Goal: Navigation & Orientation: Understand site structure

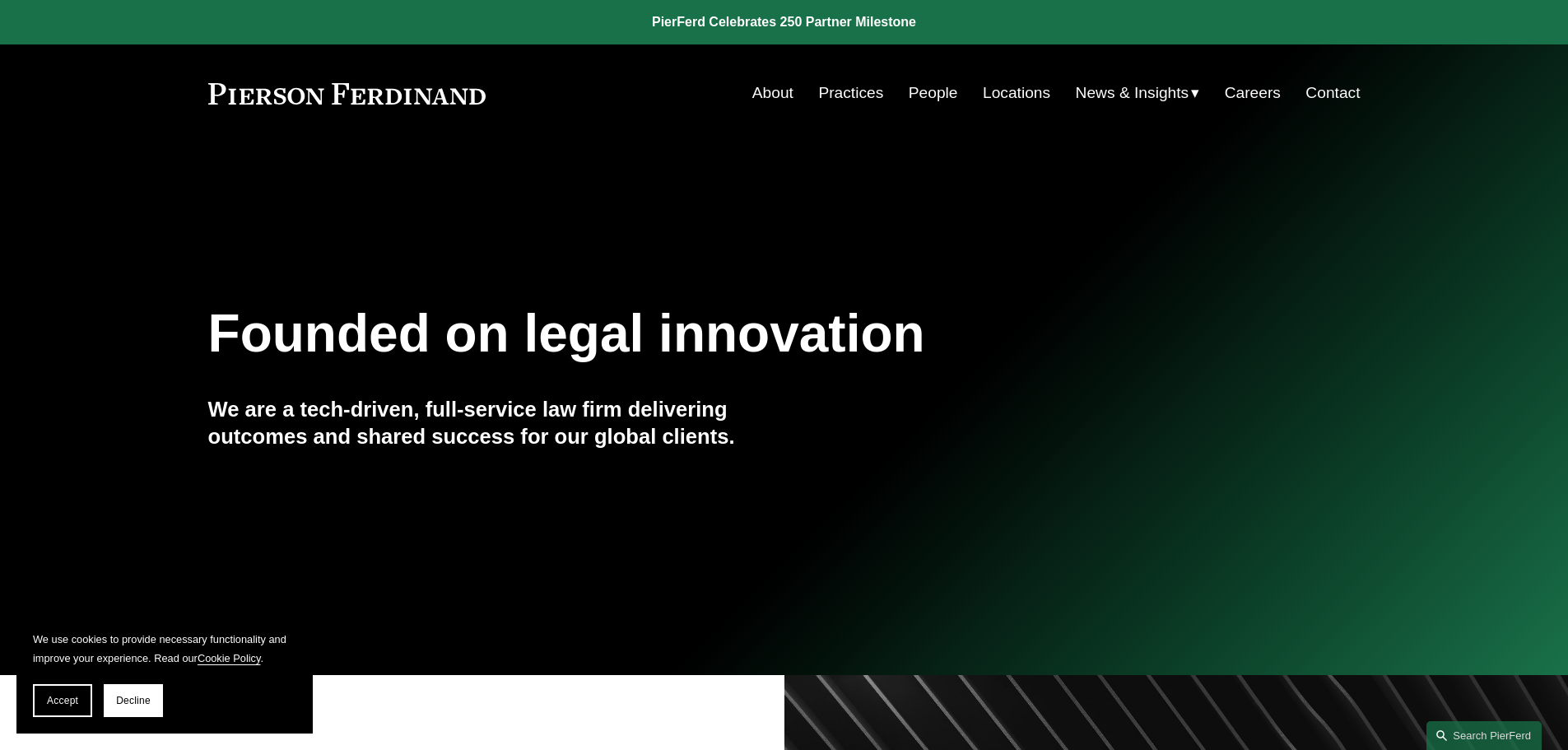
click at [832, 94] on link "Practices" at bounding box center [851, 93] width 65 height 32
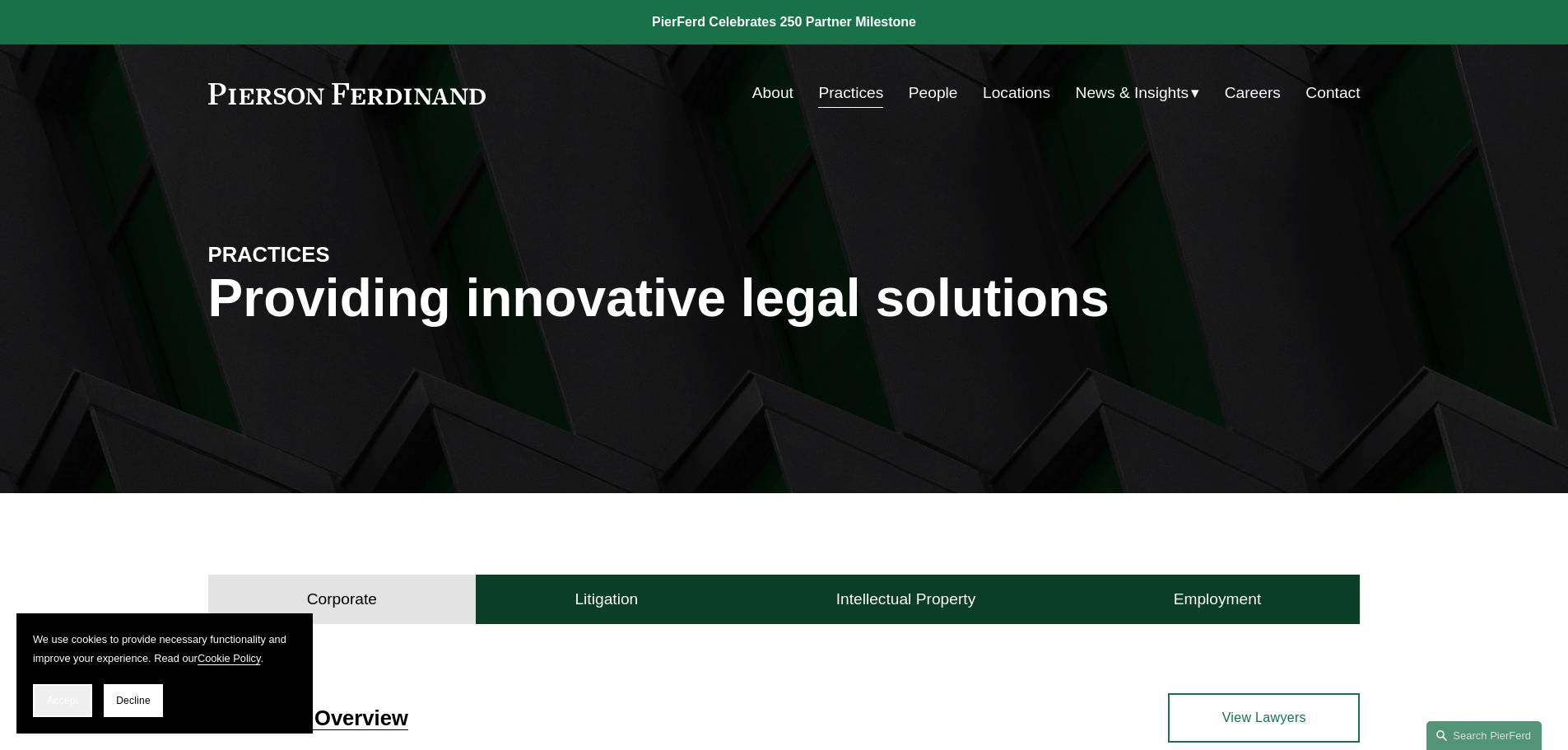
click at [59, 703] on span "Accept" at bounding box center [62, 701] width 32 height 12
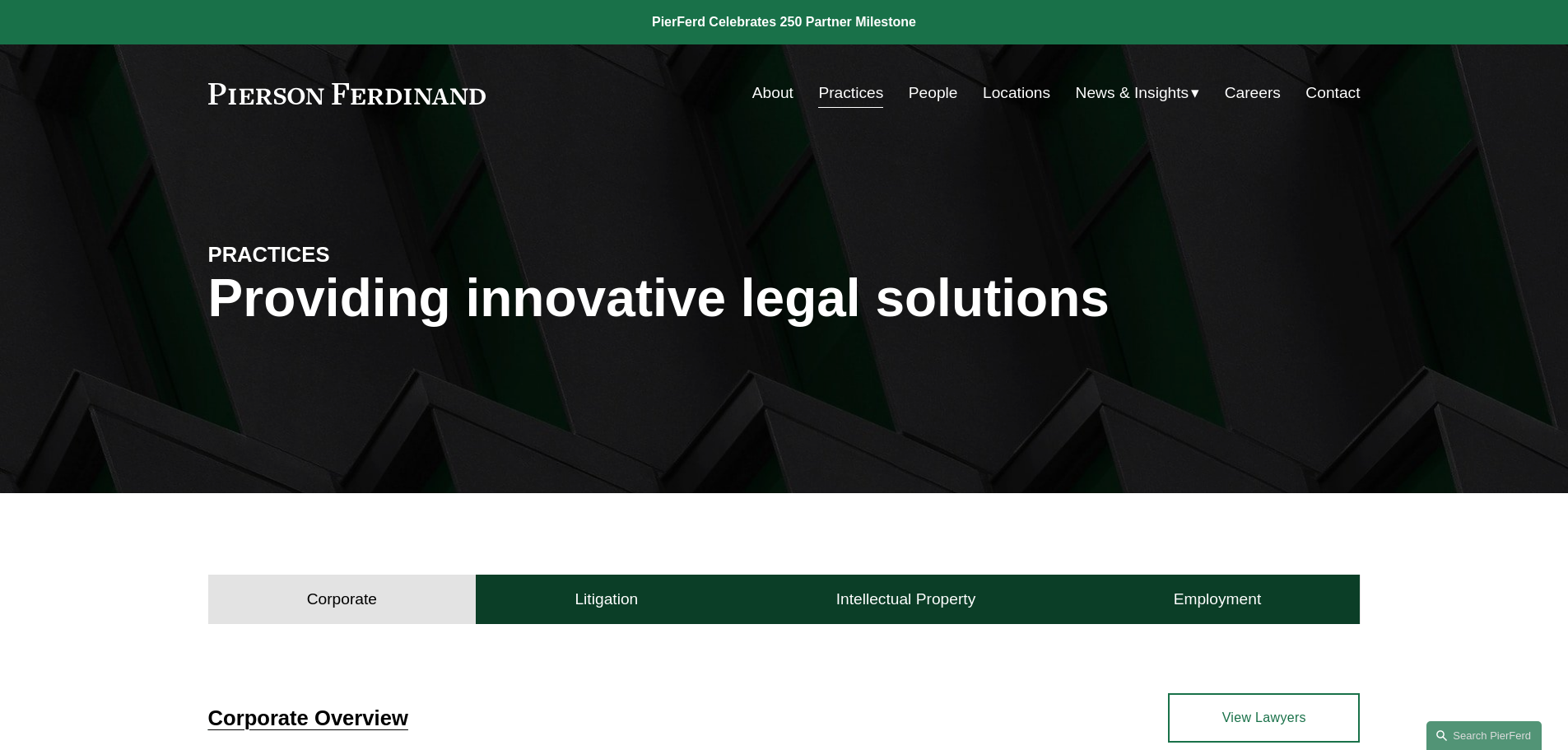
click at [1013, 88] on link "Locations" at bounding box center [1016, 93] width 67 height 32
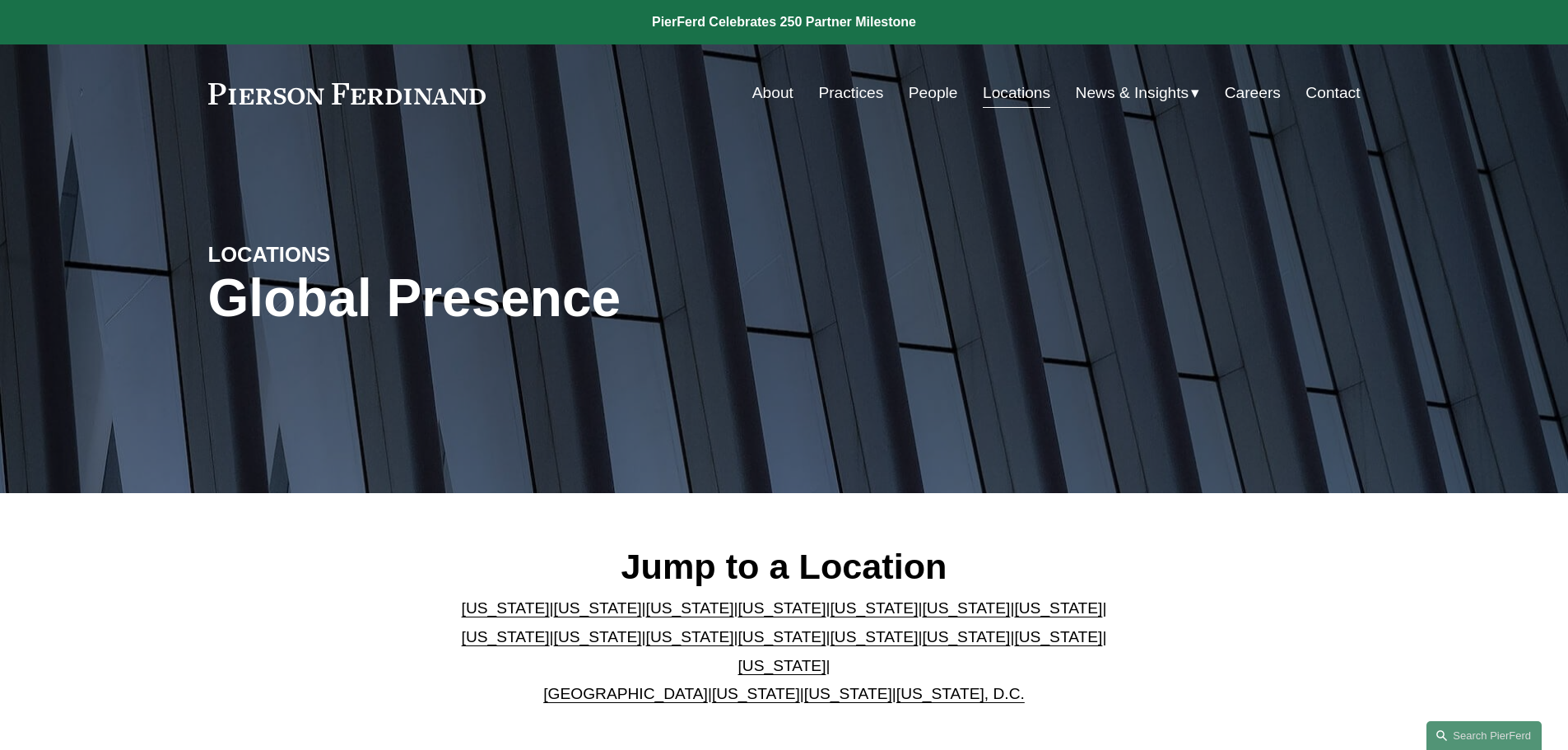
click at [762, 87] on link "About" at bounding box center [772, 93] width 41 height 32
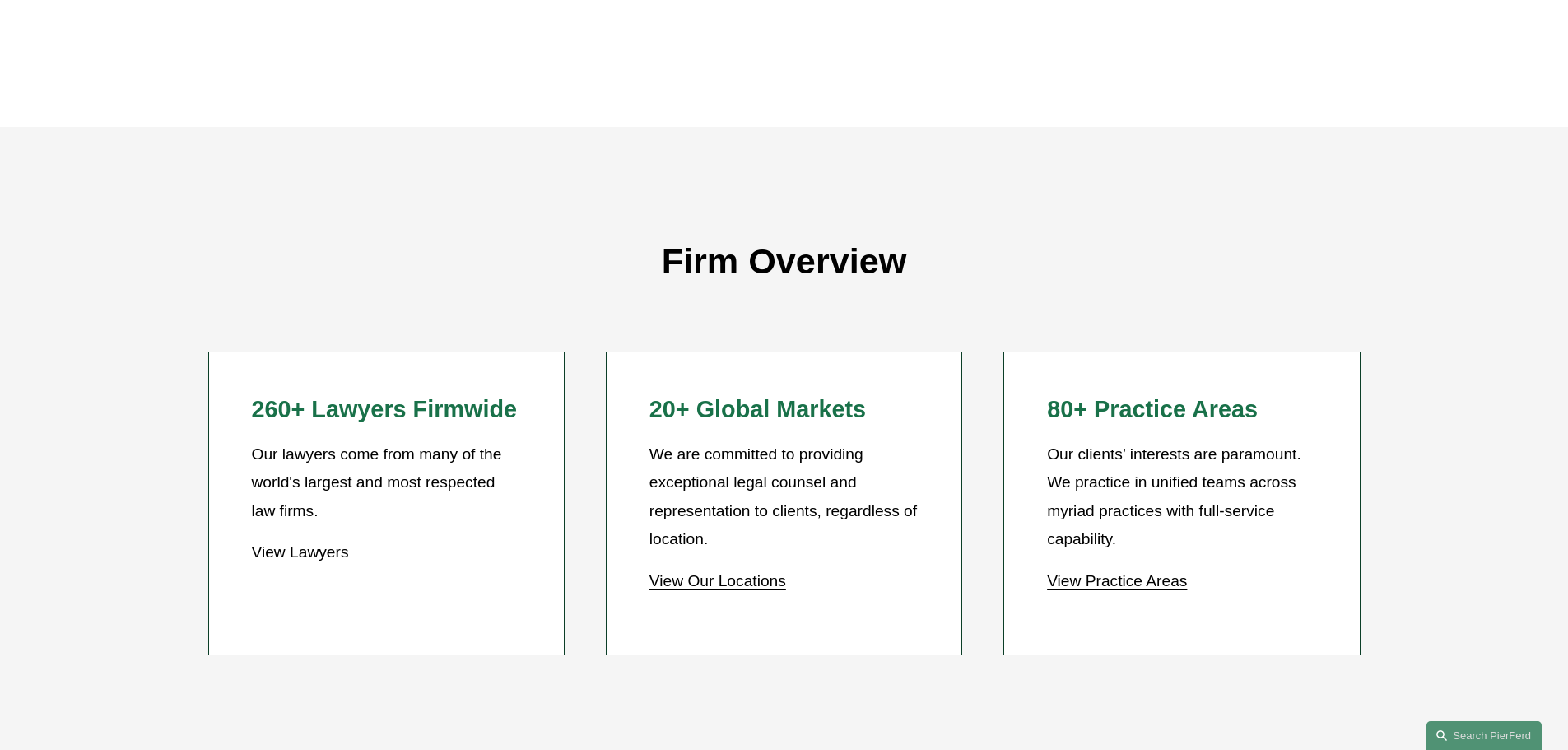
scroll to position [1317, 0]
